Goal: Task Accomplishment & Management: Use online tool/utility

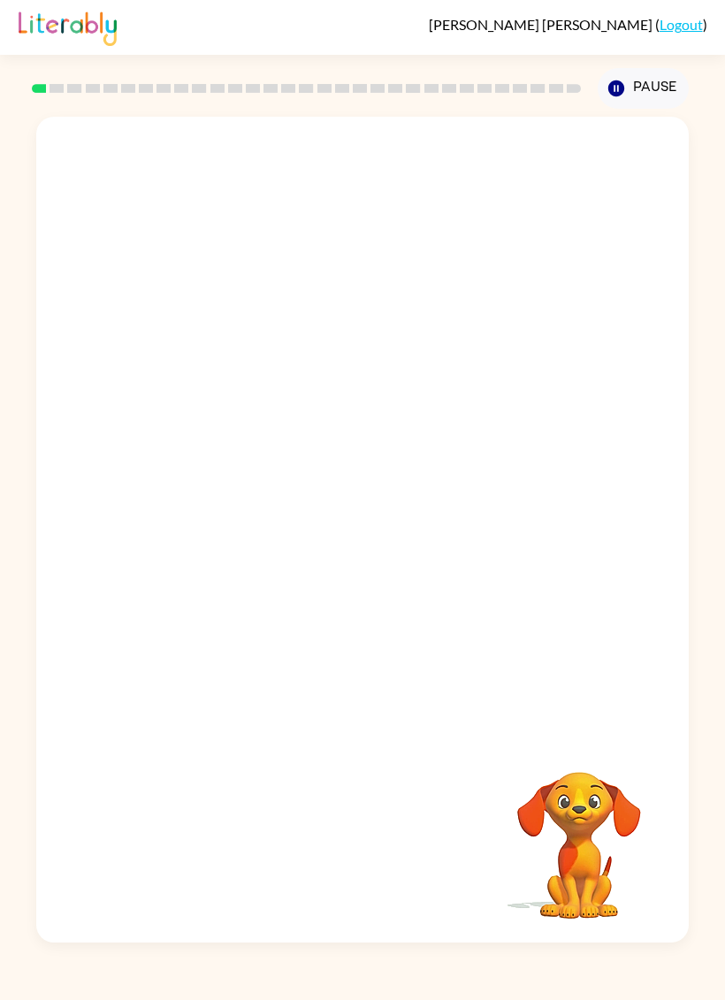
click at [536, 889] on video "Your browser must support playing .mp4 files to use Literably. Please try using…" at bounding box center [579, 833] width 177 height 177
click at [597, 869] on video "Your browser must support playing .mp4 files to use Literably. Please try using…" at bounding box center [579, 833] width 177 height 177
click at [513, 432] on div at bounding box center [362, 426] width 653 height 618
click at [678, 27] on link "Logout" at bounding box center [681, 24] width 43 height 17
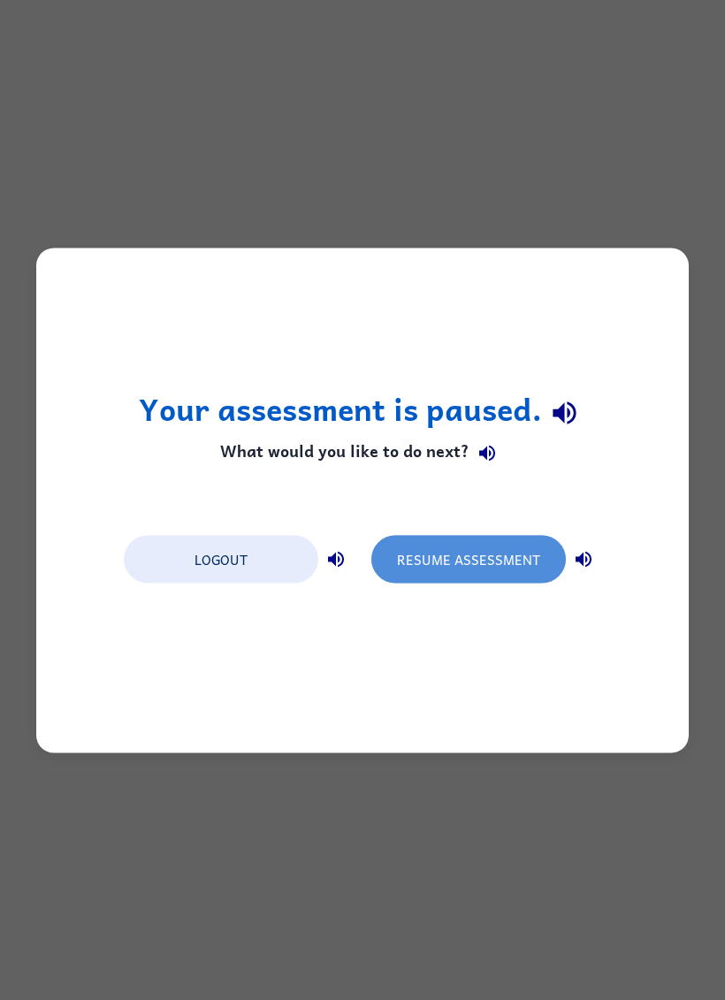
click at [518, 563] on button "Resume Assessment" at bounding box center [469, 559] width 195 height 48
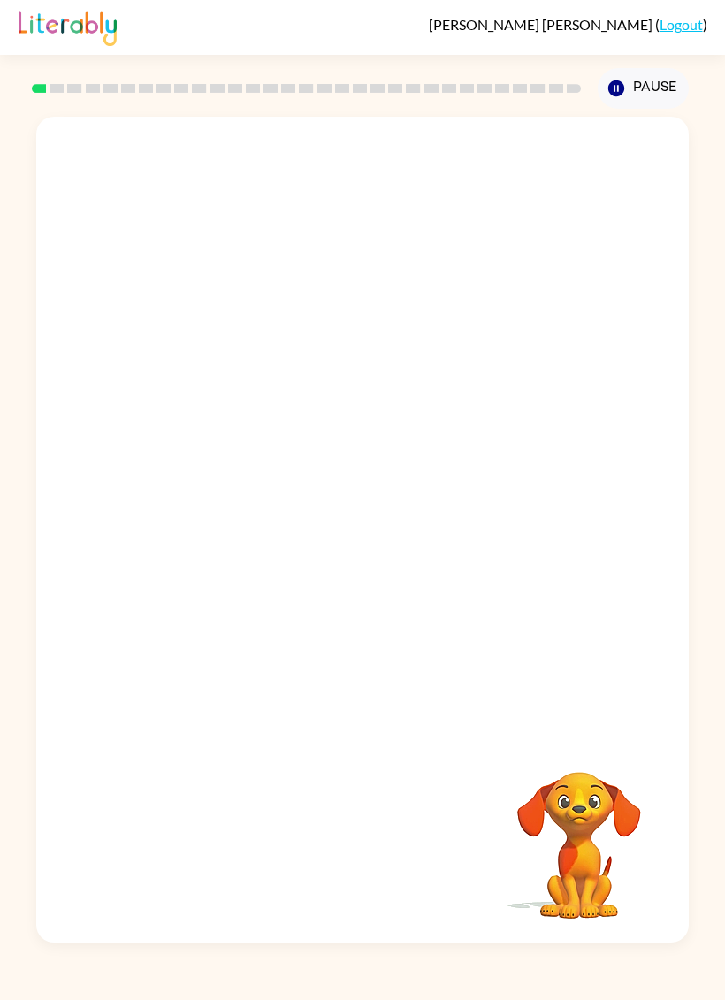
click at [686, 19] on link "Logout" at bounding box center [681, 24] width 43 height 17
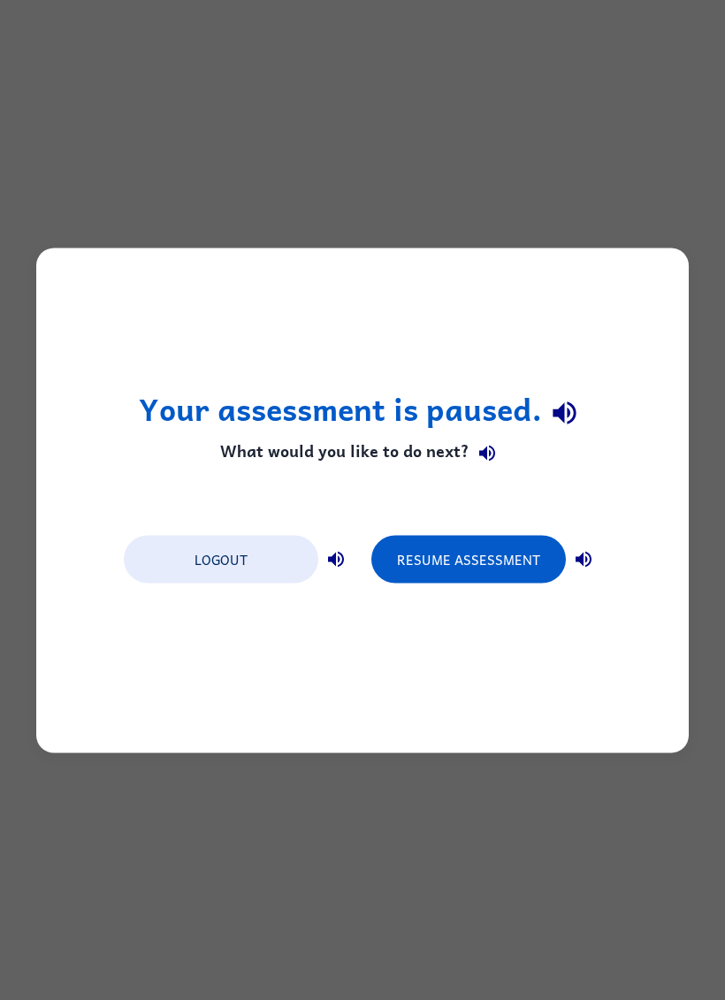
click at [176, 572] on button "Logout" at bounding box center [221, 559] width 195 height 48
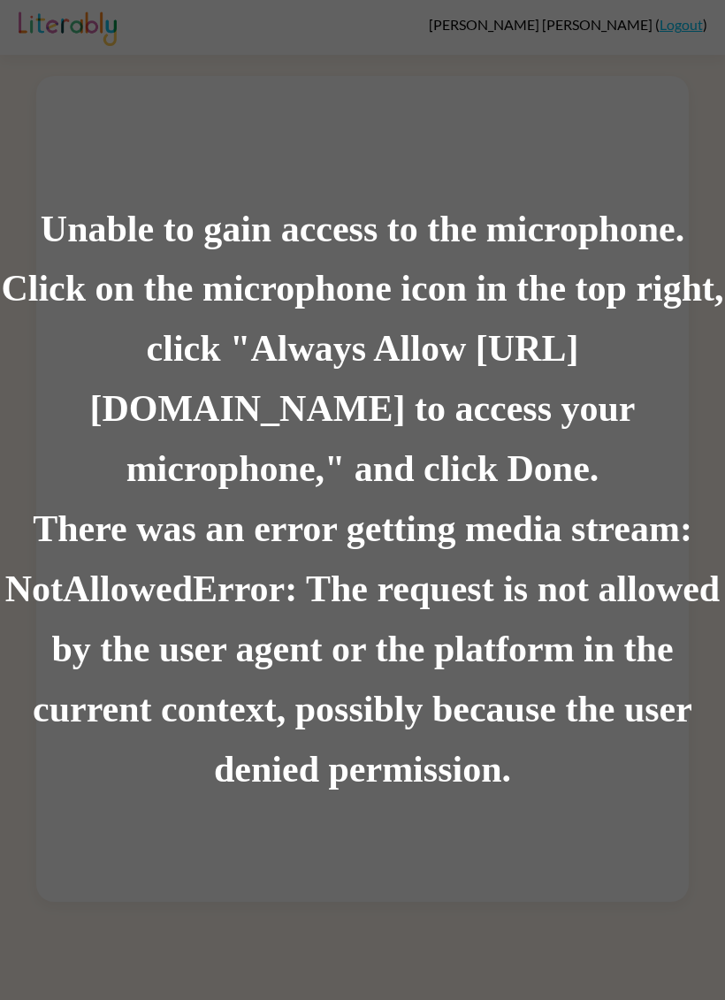
click at [601, 508] on div "There was an error getting media stream: NotAllowedError: The request is not al…" at bounding box center [362, 651] width 725 height 301
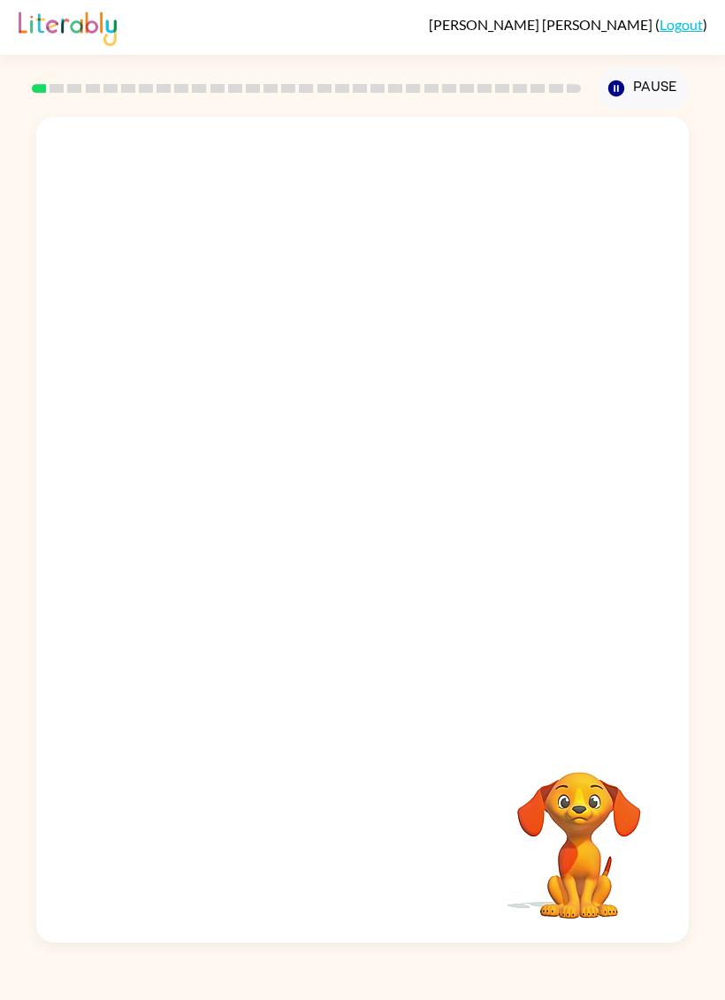
click at [681, 30] on link "Logout" at bounding box center [681, 24] width 43 height 17
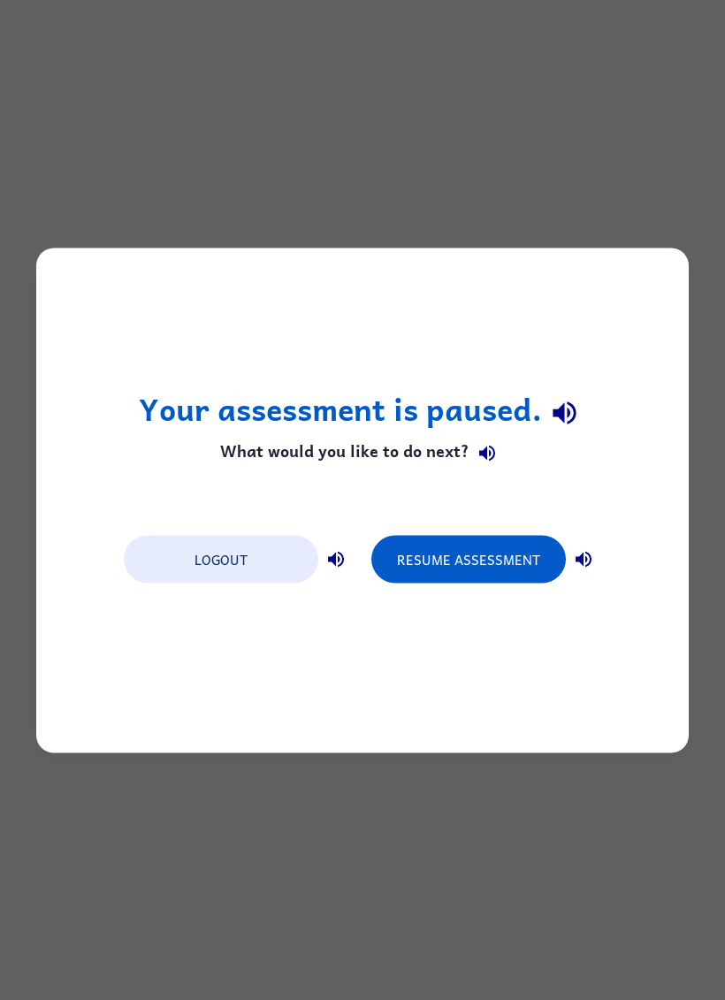
click at [171, 540] on button "Logout" at bounding box center [221, 559] width 195 height 48
